Goal: Task Accomplishment & Management: Complete application form

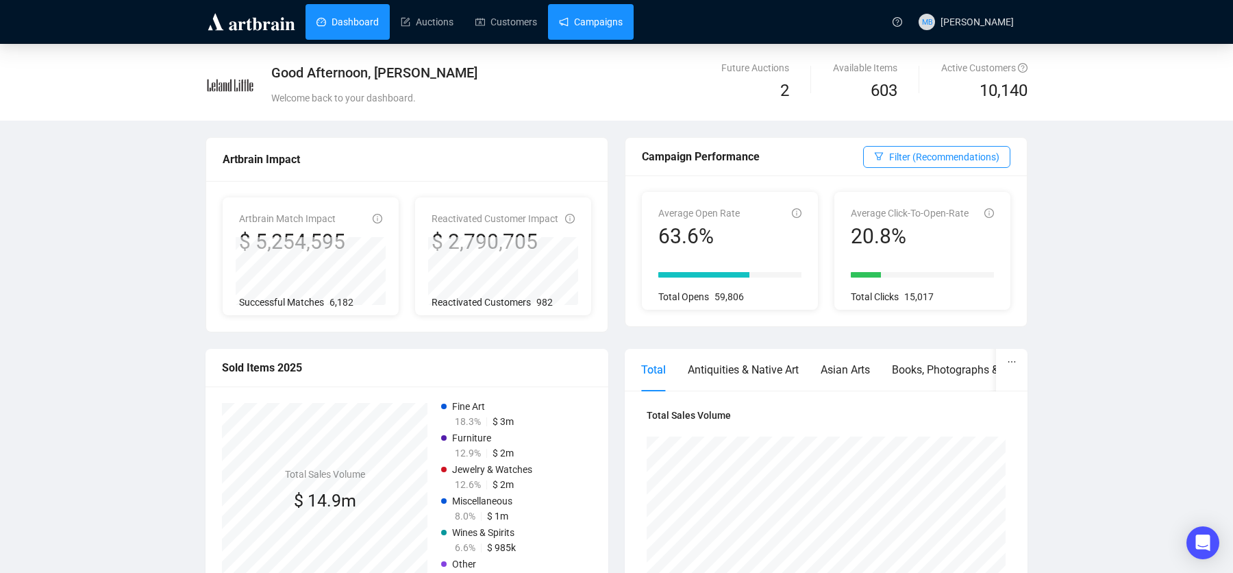
click at [607, 29] on link "Campaigns" at bounding box center [591, 22] width 64 height 36
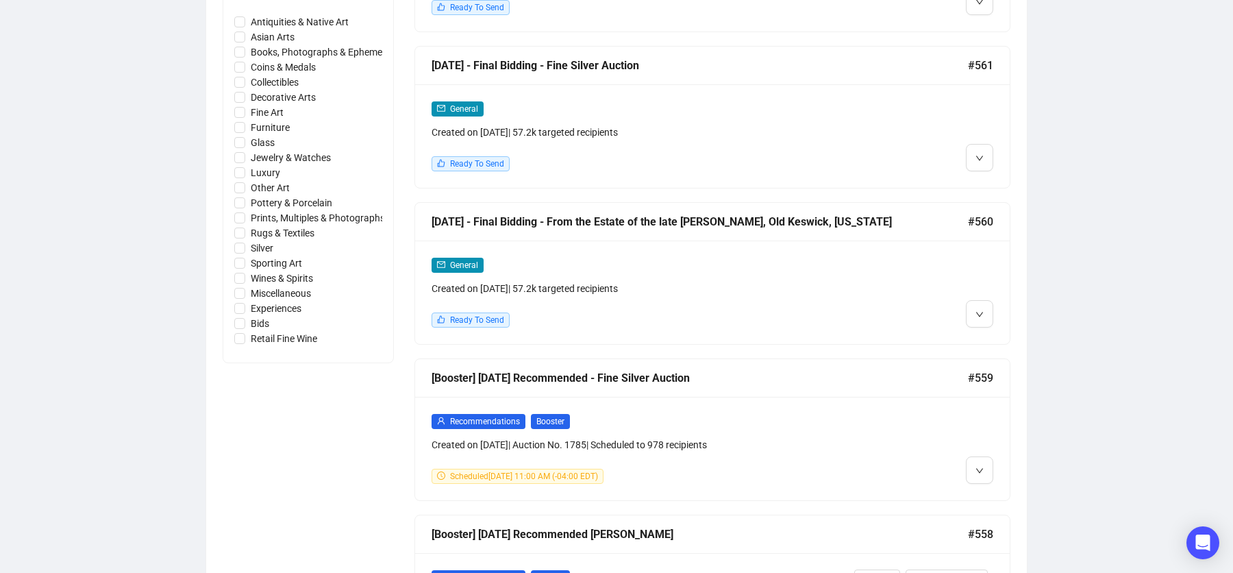
scroll to position [670, 0]
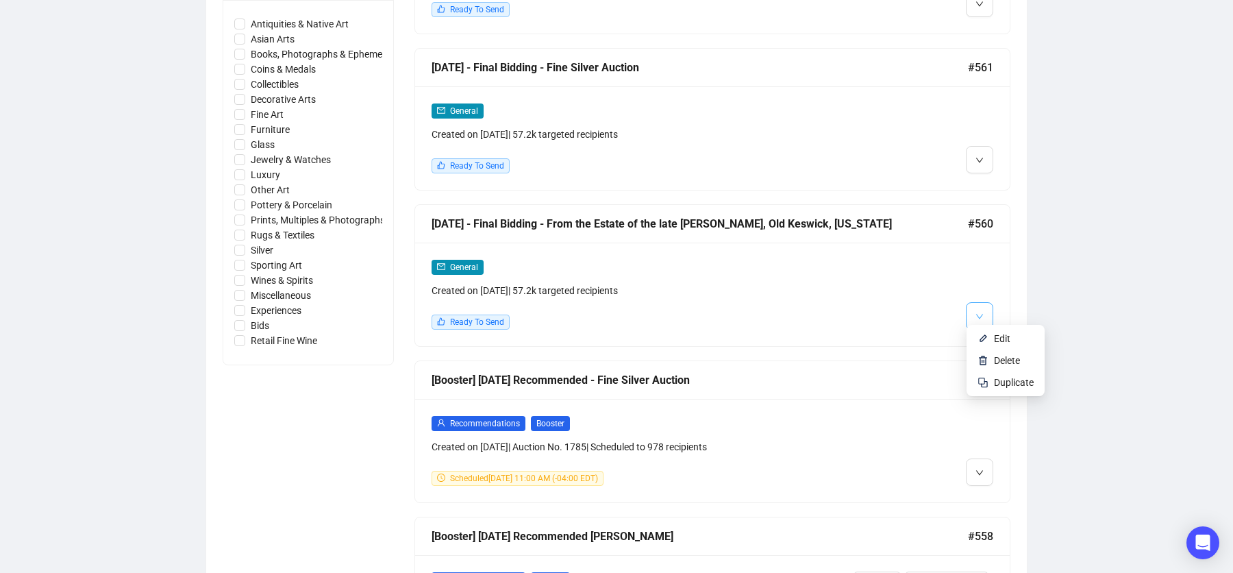
click at [982, 312] on icon "down" at bounding box center [979, 316] width 8 height 8
click at [993, 348] on li "Edit" at bounding box center [1005, 338] width 73 height 22
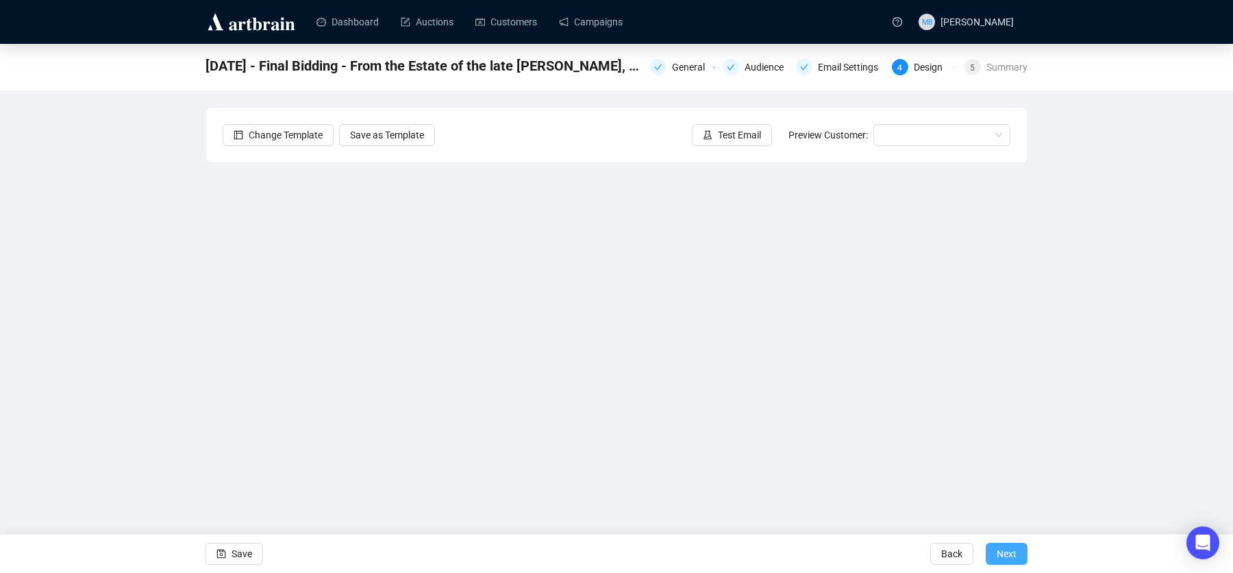
click at [1000, 553] on span "Next" at bounding box center [1007, 553] width 20 height 38
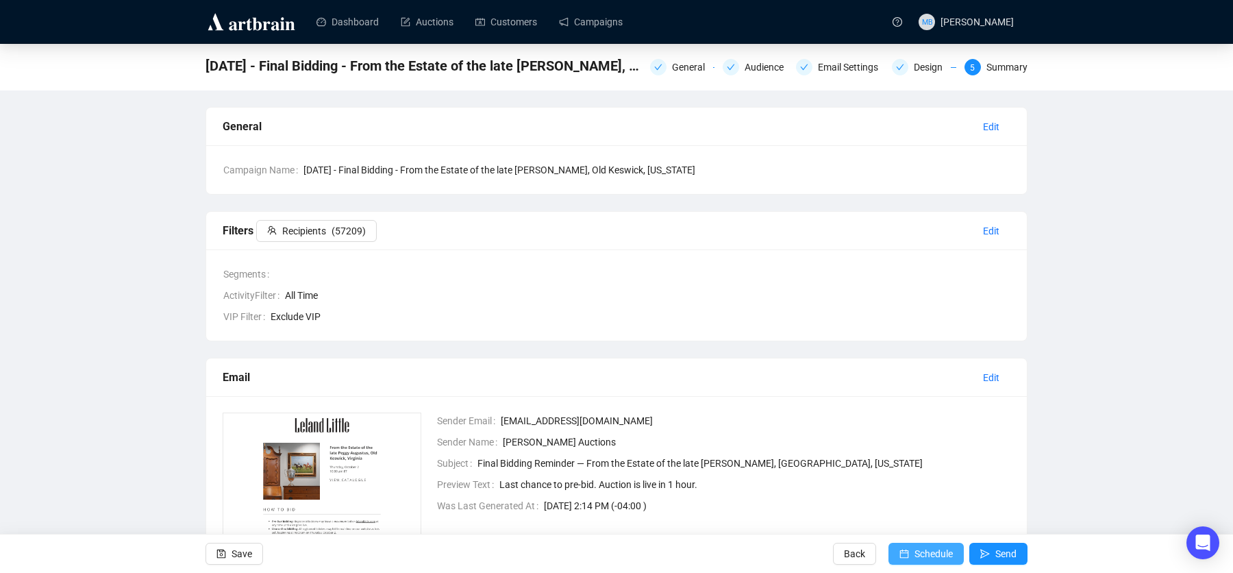
click at [908, 549] on button "Schedule" at bounding box center [925, 554] width 75 height 22
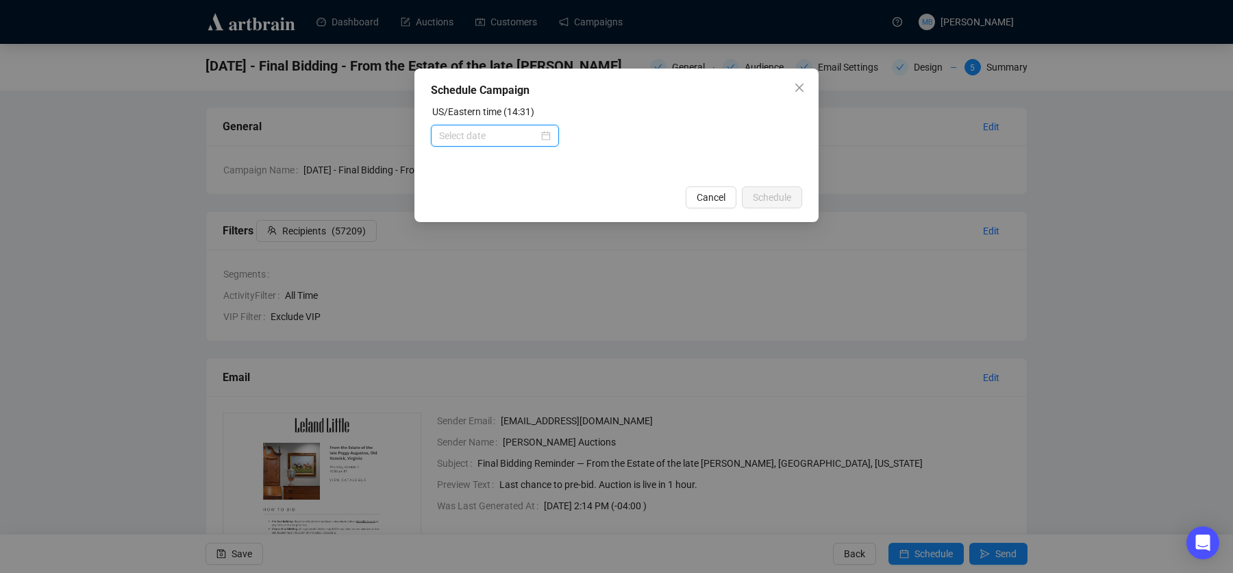
click at [519, 142] on input at bounding box center [488, 135] width 99 height 15
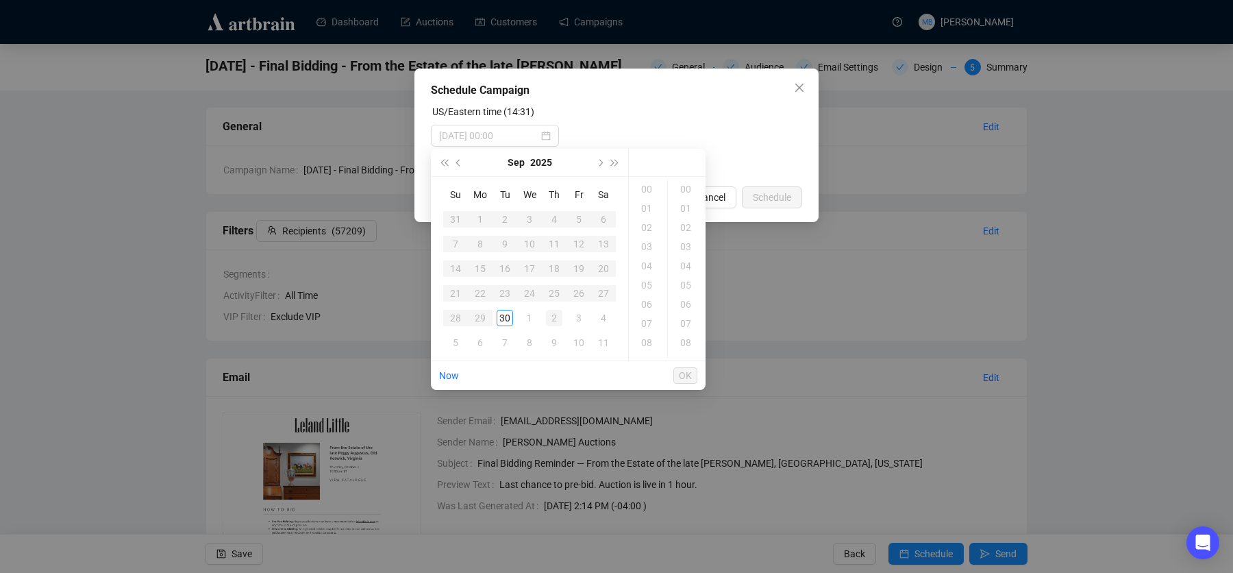
click at [558, 316] on div "2" at bounding box center [554, 318] width 16 height 16
click at [644, 343] on div "08" at bounding box center [648, 342] width 33 height 19
click at [689, 342] on div "15" at bounding box center [687, 338] width 33 height 19
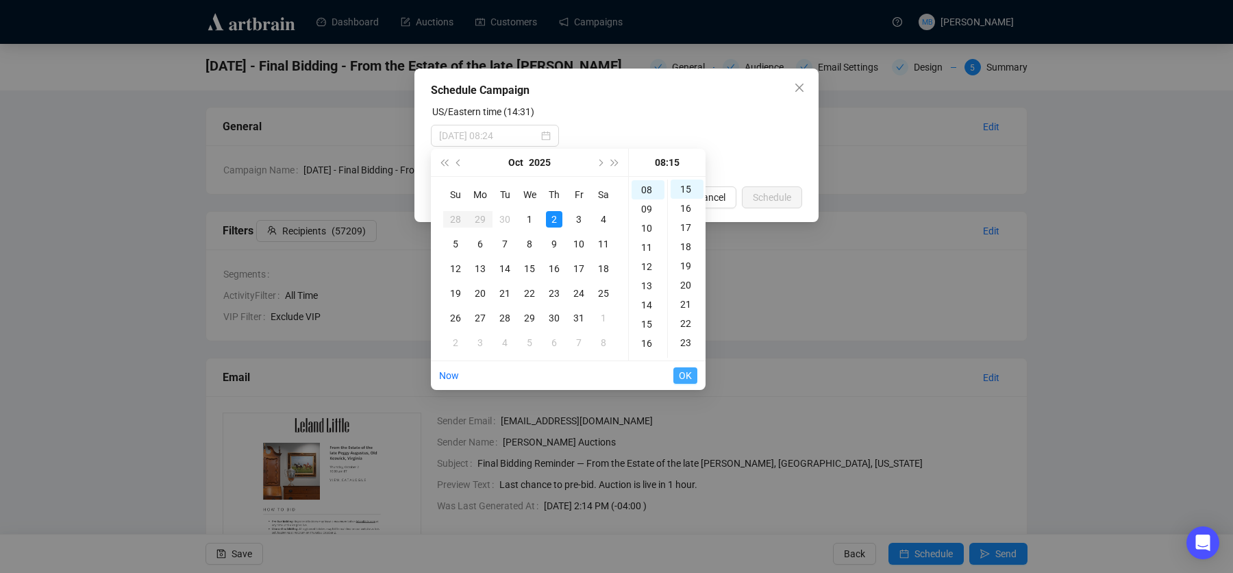
type input "[DATE] 08:15"
click at [691, 373] on span "OK" at bounding box center [685, 375] width 13 height 26
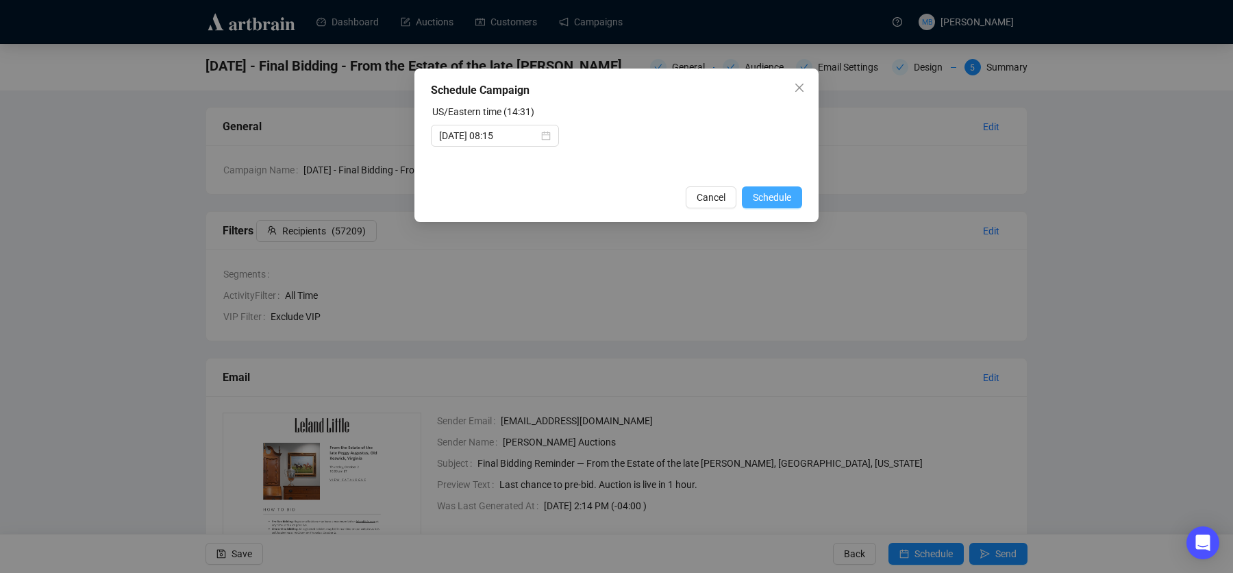
click at [774, 193] on span "Schedule" at bounding box center [772, 197] width 38 height 15
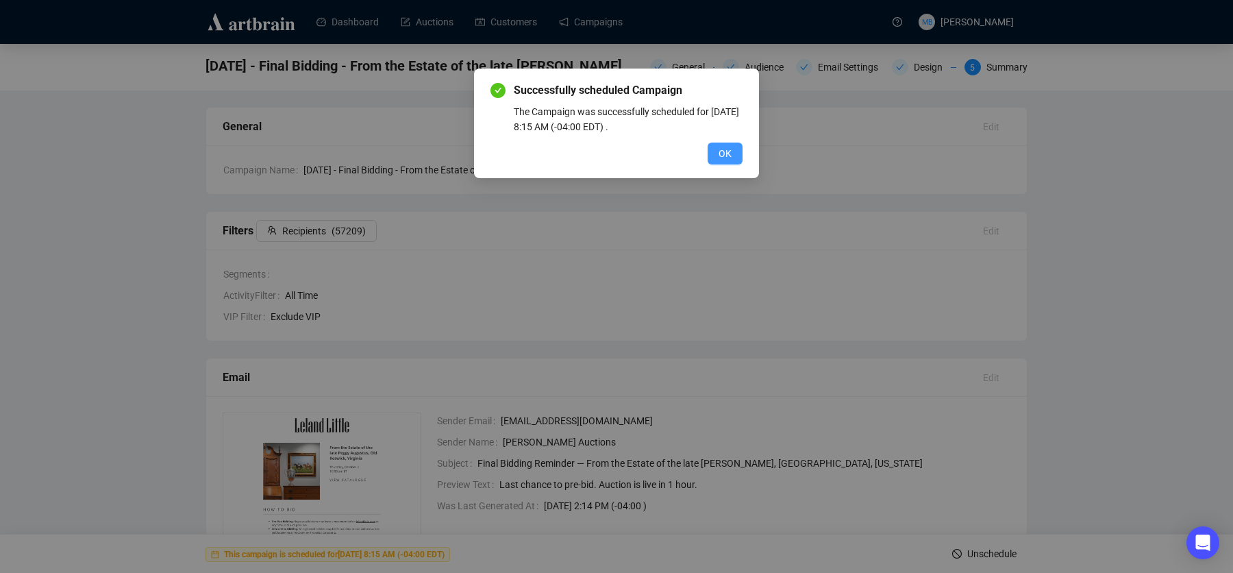
click at [722, 149] on span "OK" at bounding box center [725, 153] width 13 height 15
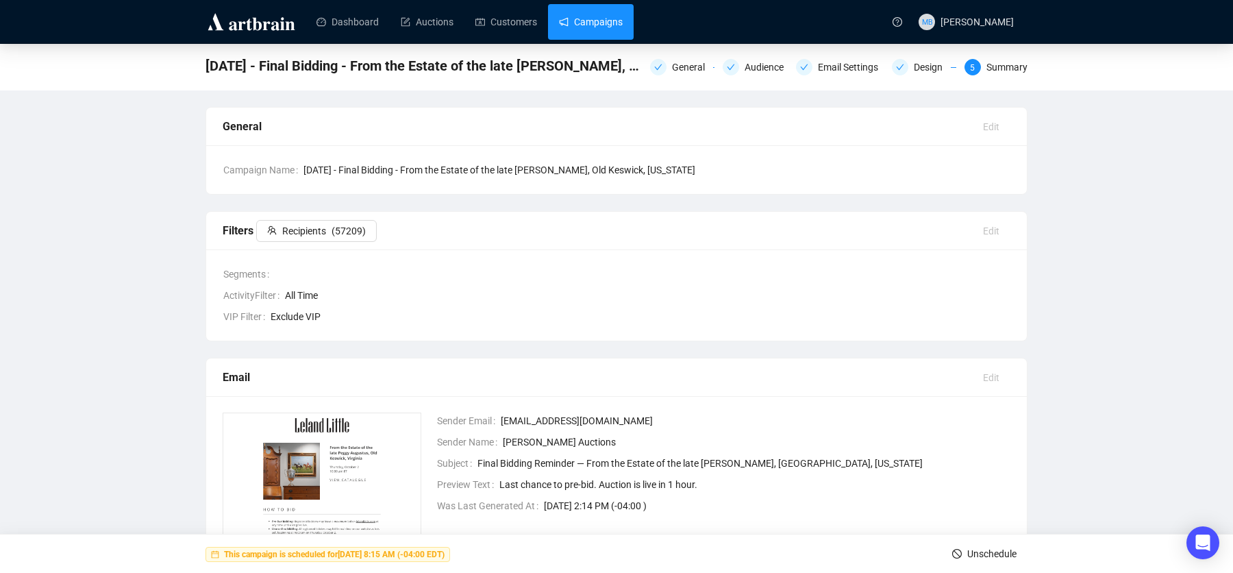
click at [593, 18] on link "Campaigns" at bounding box center [591, 22] width 64 height 36
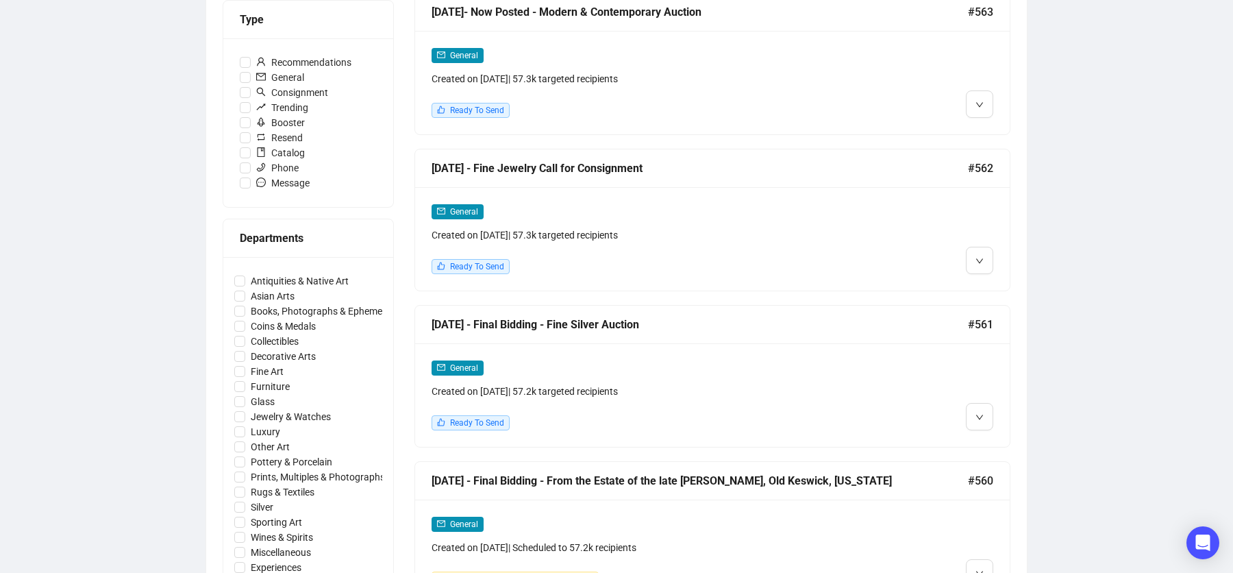
scroll to position [416, 0]
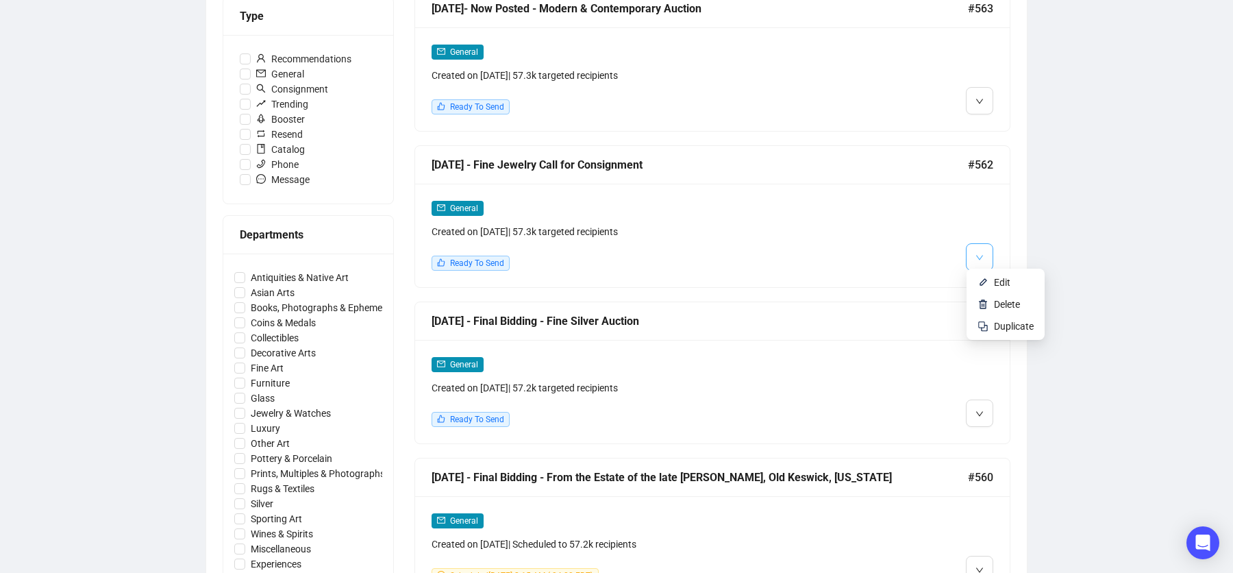
click at [982, 256] on icon "down" at bounding box center [979, 257] width 8 height 8
click at [992, 281] on li "Edit" at bounding box center [1005, 282] width 73 height 22
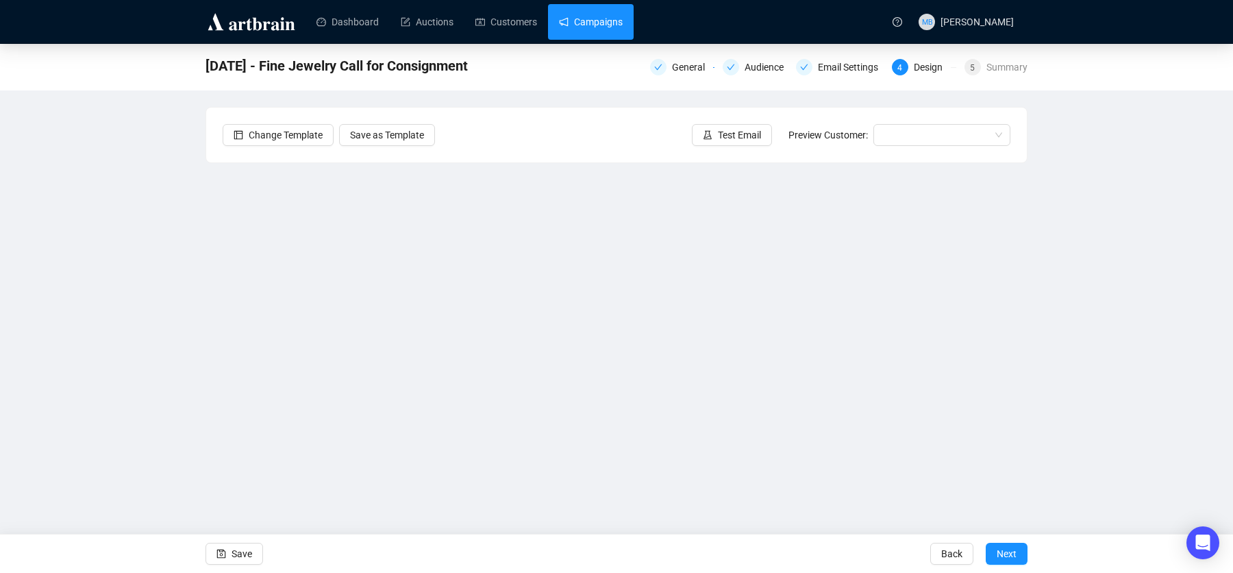
click at [604, 18] on link "Campaigns" at bounding box center [591, 22] width 64 height 36
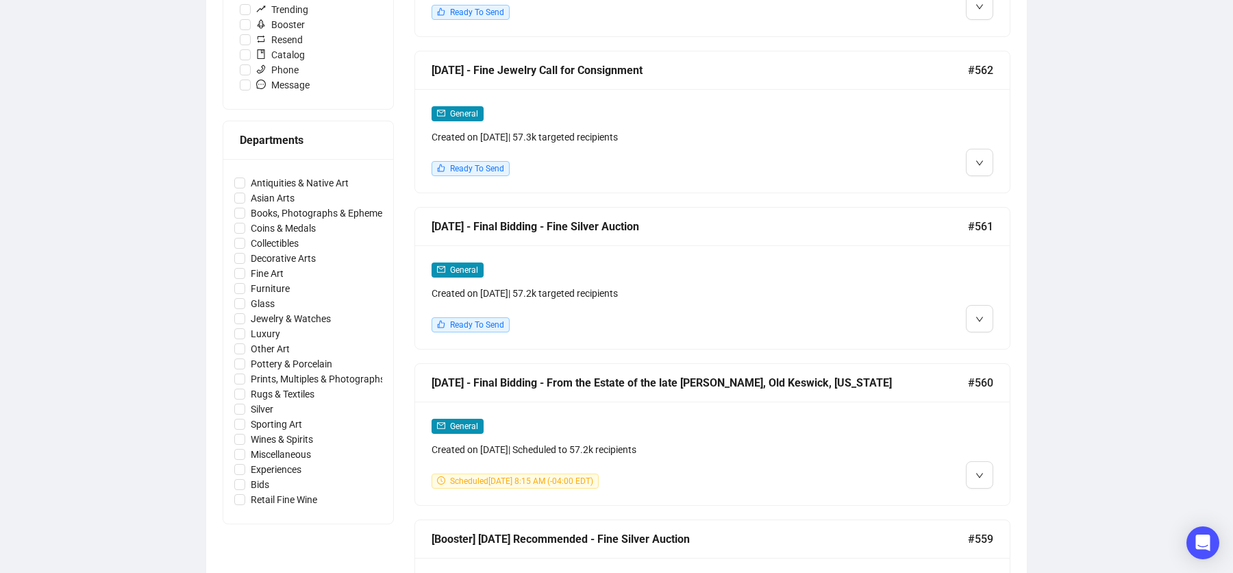
scroll to position [514, 0]
